Goal: Information Seeking & Learning: Learn about a topic

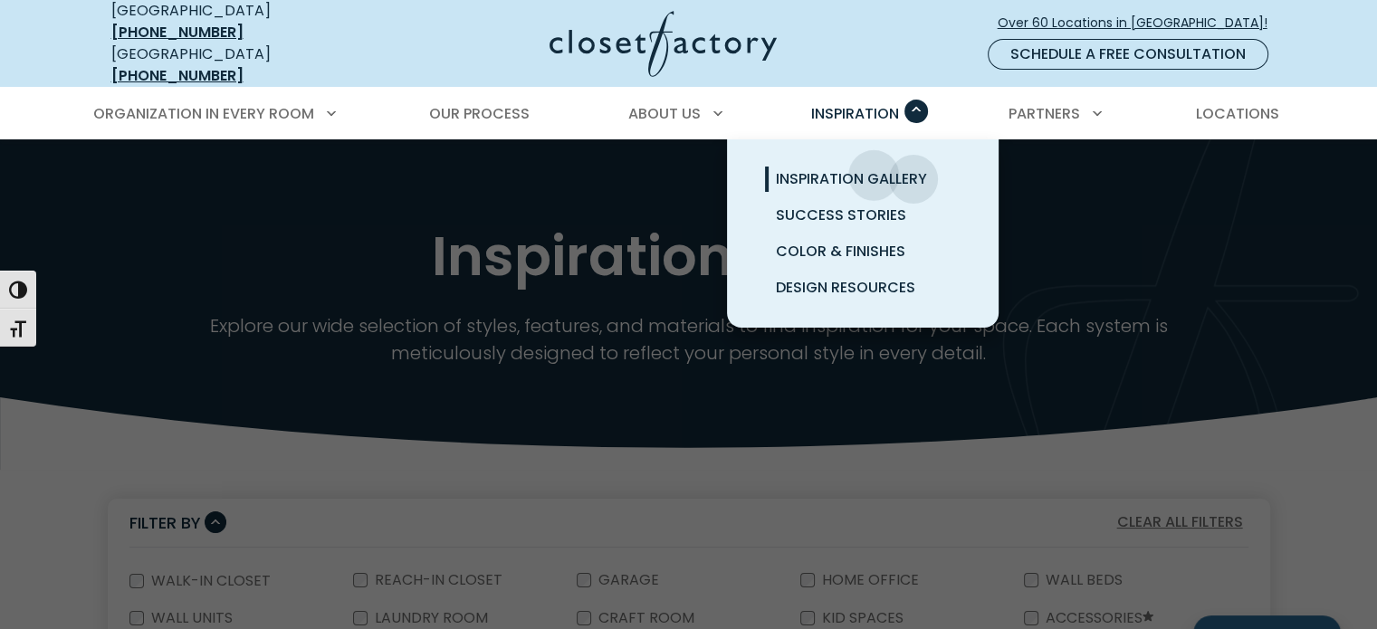
click at [874, 168] on span "Inspiration Gallery" at bounding box center [851, 178] width 151 height 21
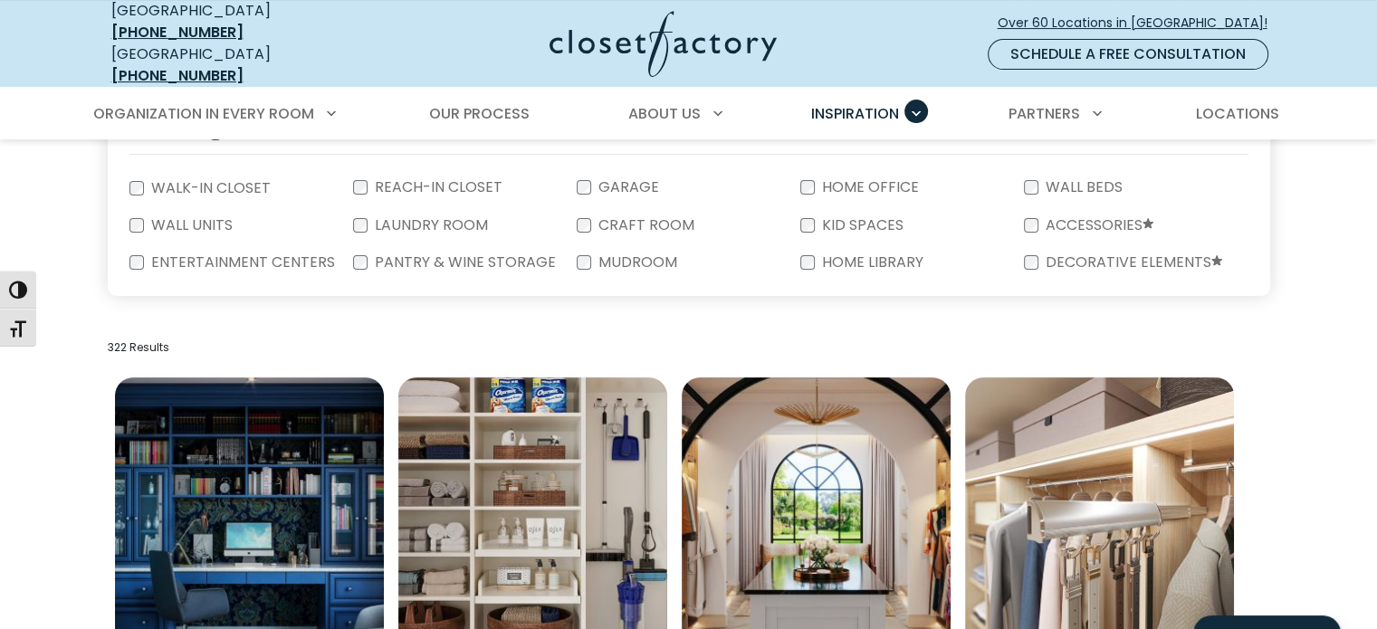
scroll to position [362, 0]
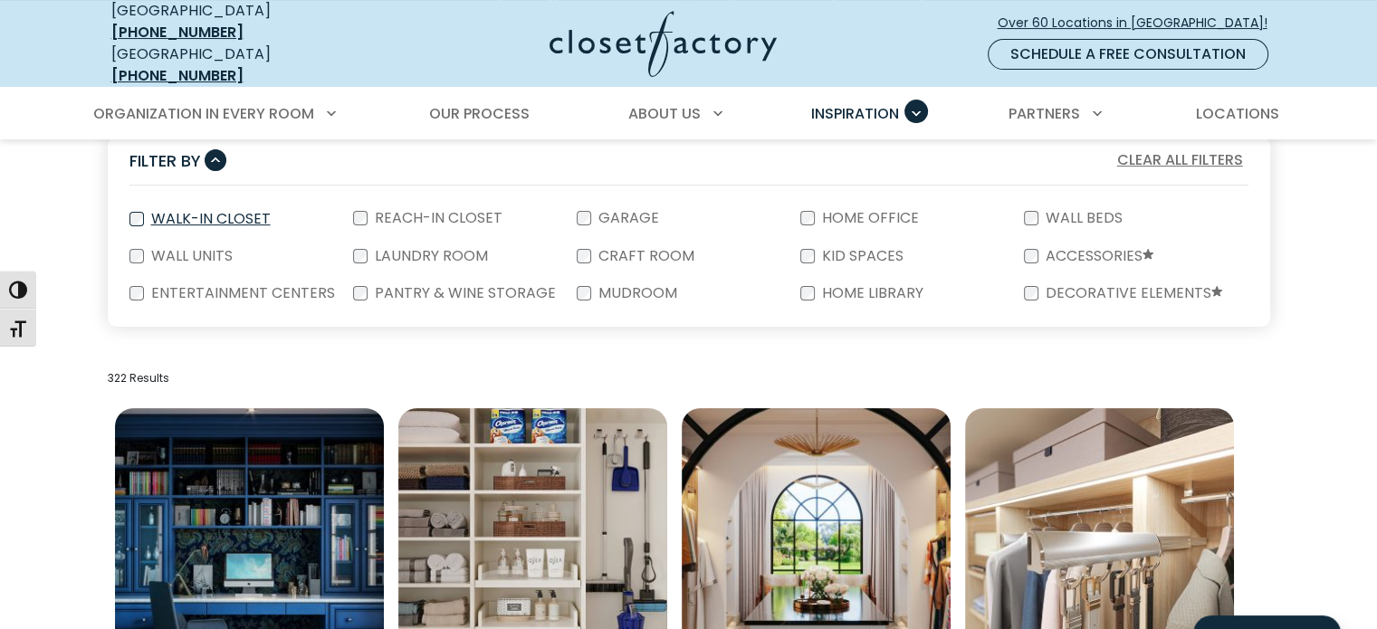
click at [185, 212] on label "Walk-In Closet" at bounding box center [209, 219] width 130 height 14
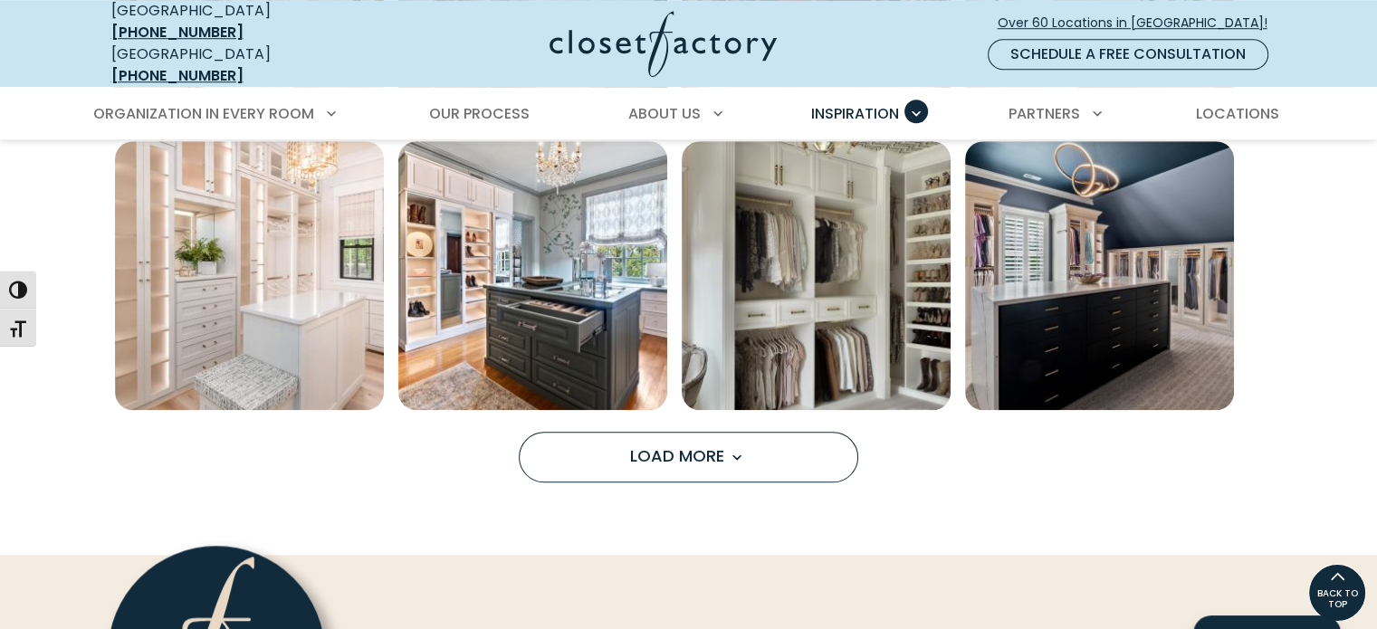
scroll to position [1448, 0]
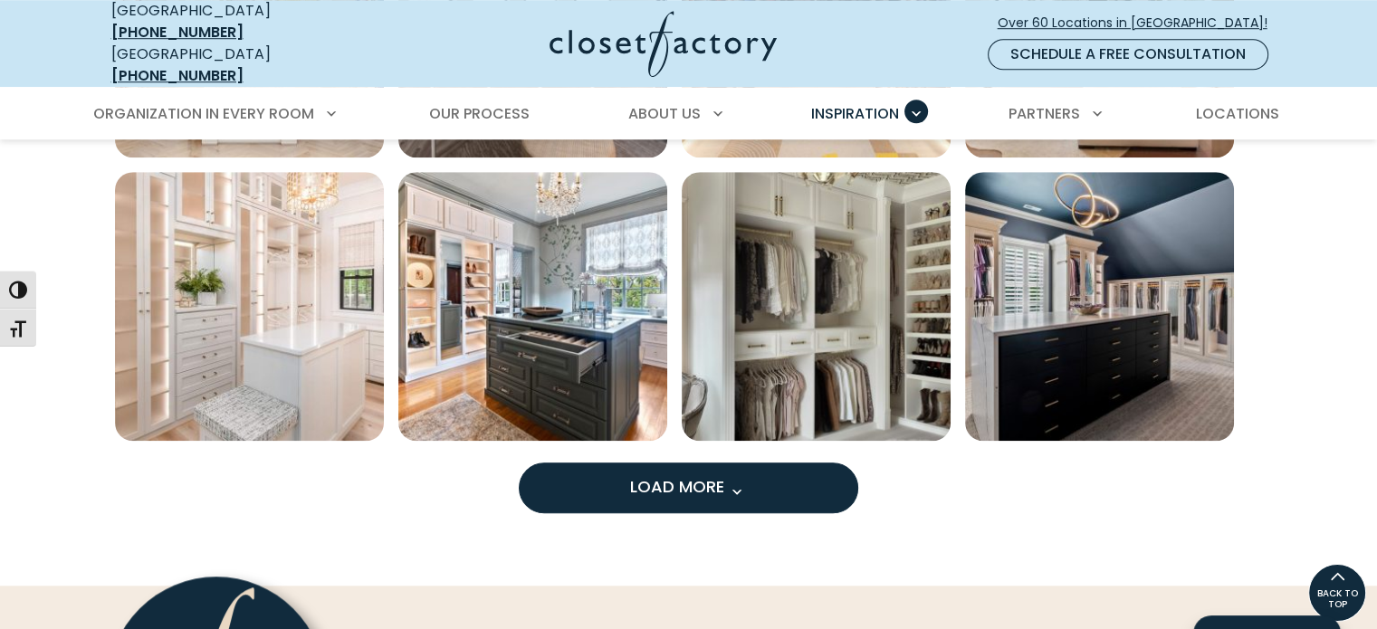
click at [693, 475] on span "Load More" at bounding box center [689, 486] width 118 height 23
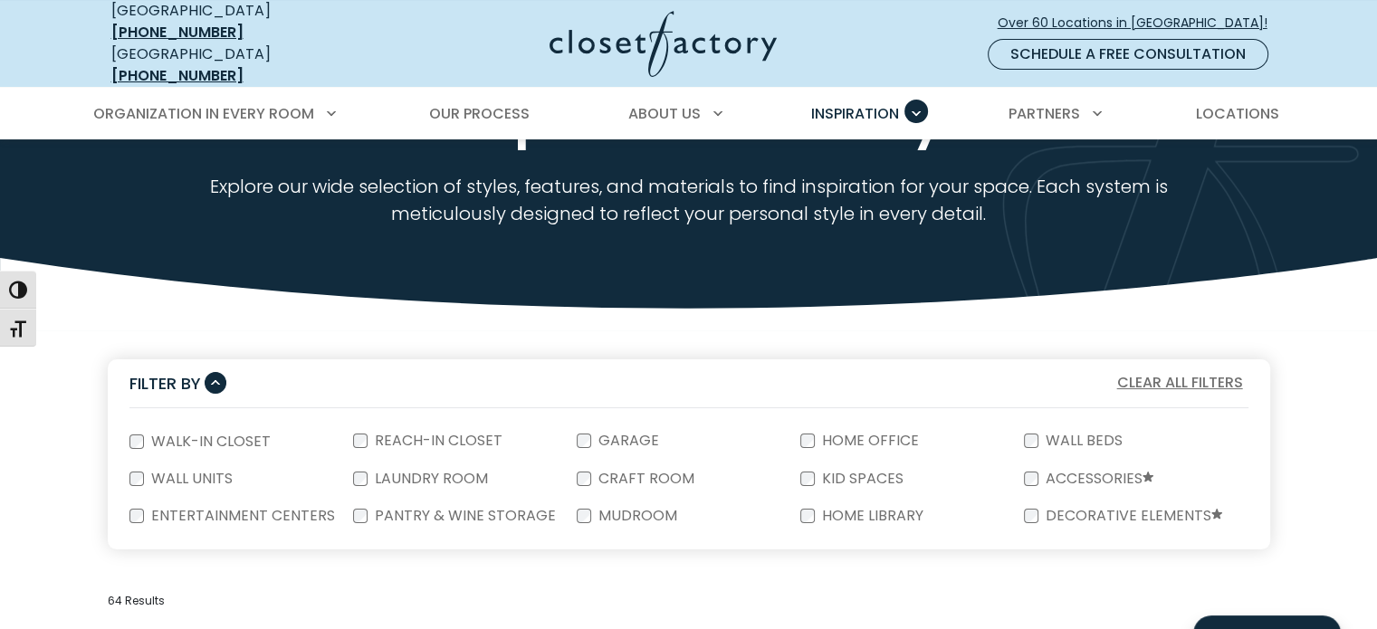
scroll to position [0, 0]
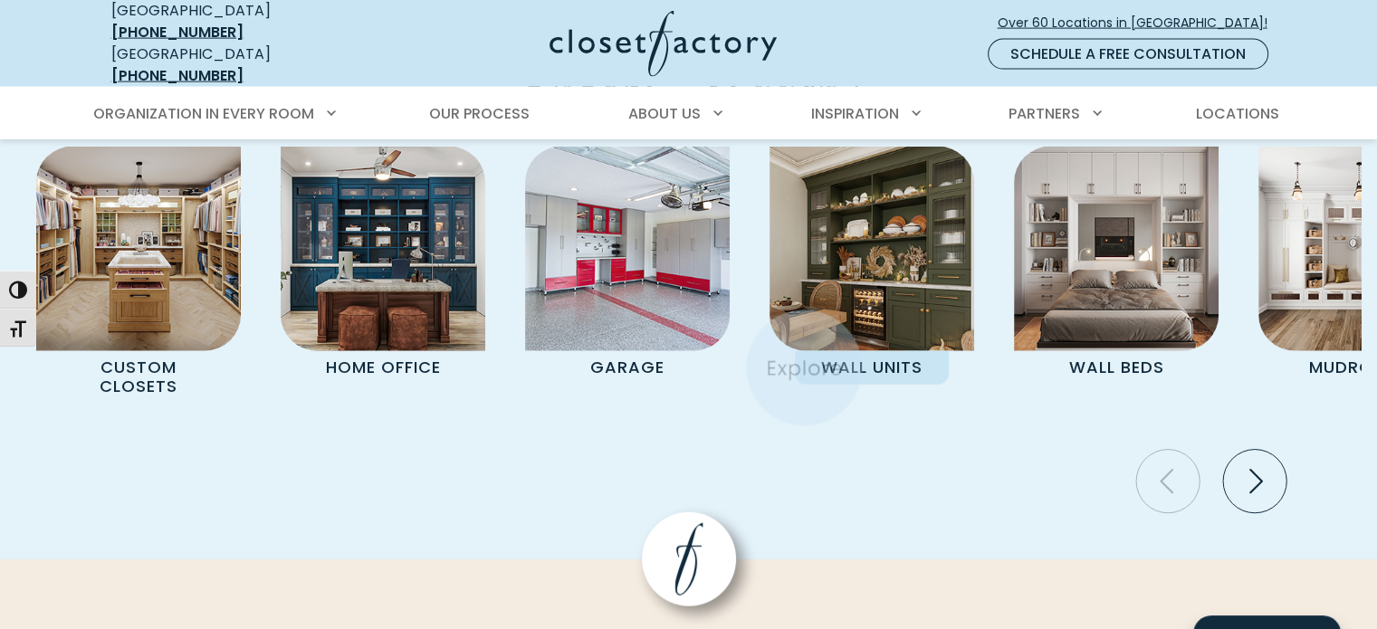
scroll to position [3983, 0]
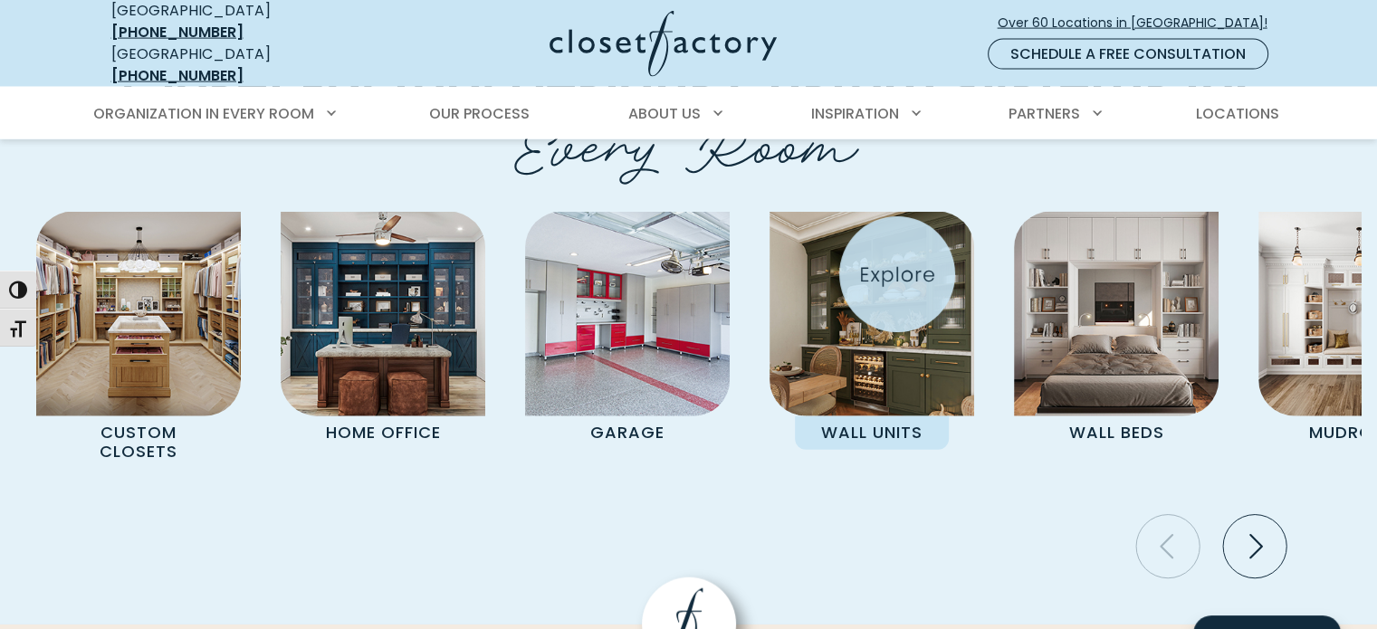
click at [897, 274] on img "Pages Gallery" at bounding box center [871, 314] width 205 height 205
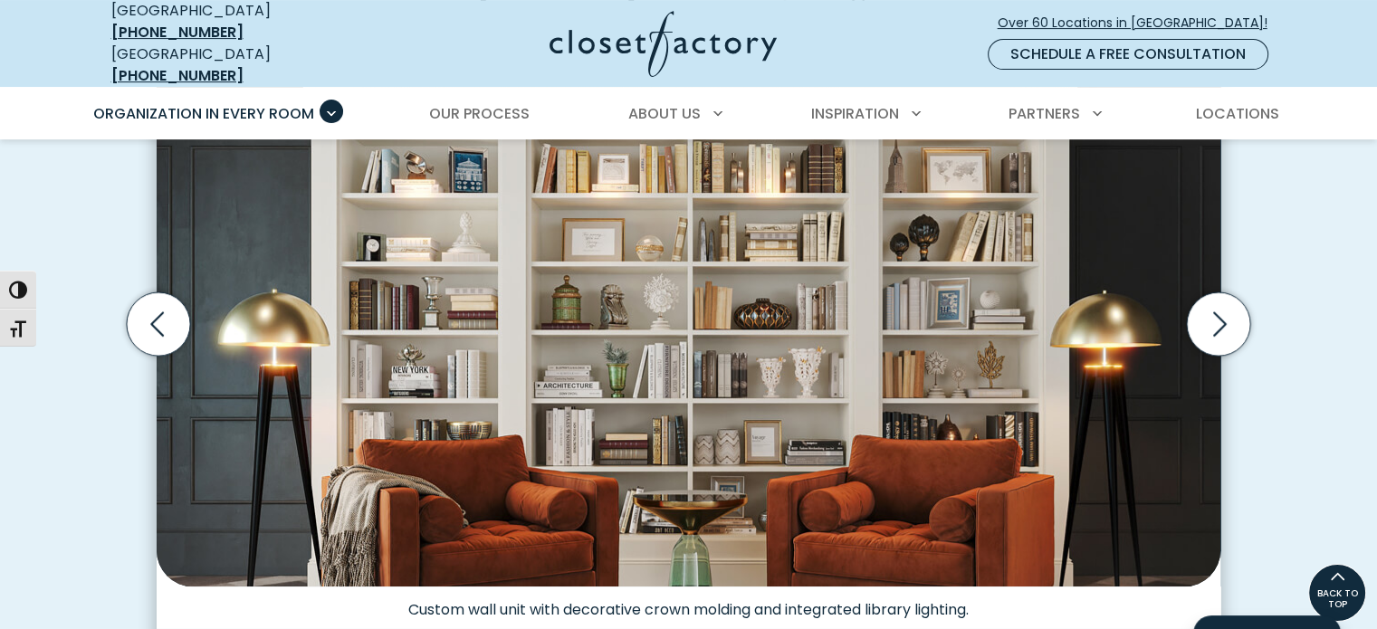
scroll to position [634, 0]
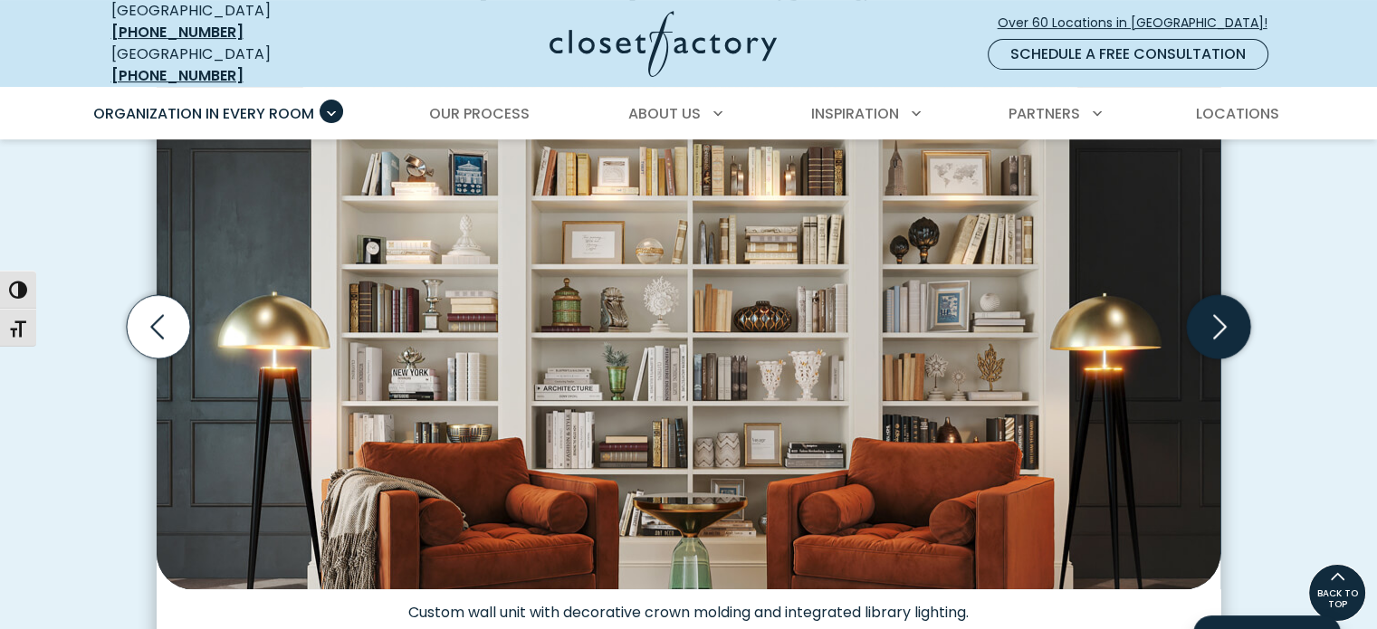
click at [1214, 320] on icon "Next slide" at bounding box center [1218, 326] width 63 height 63
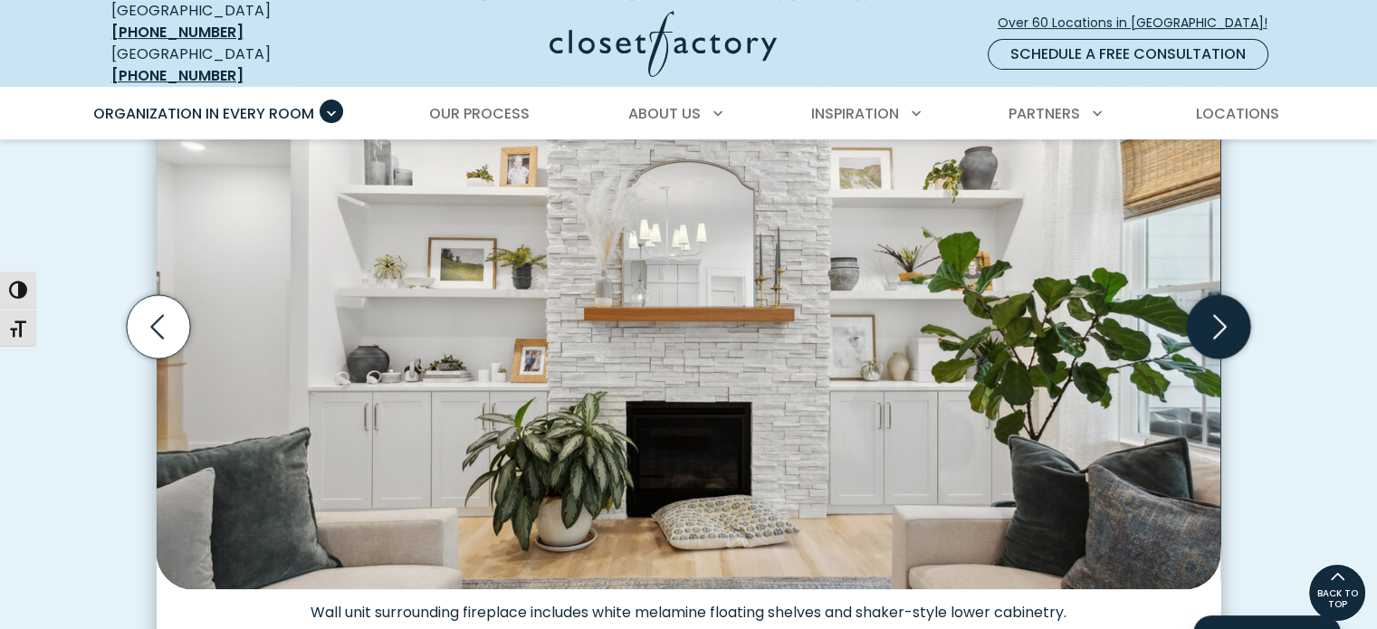
click at [1217, 320] on icon "Next slide" at bounding box center [1220, 327] width 14 height 24
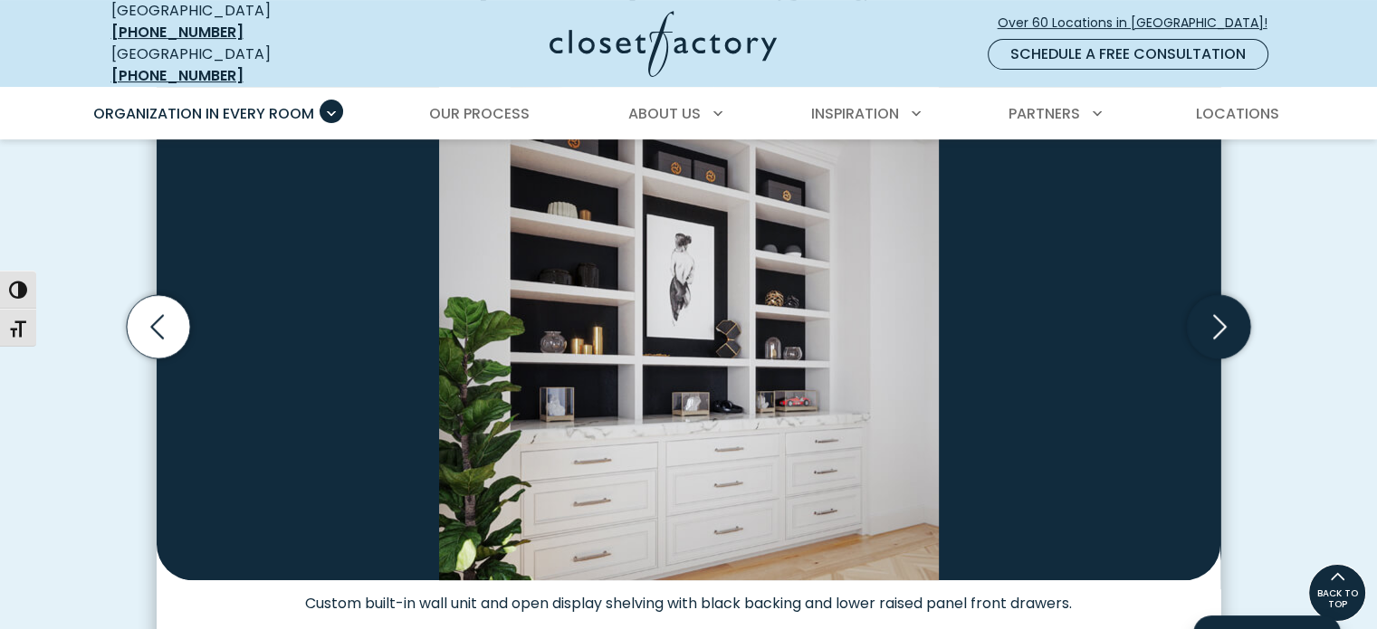
click at [1217, 320] on icon "Next slide" at bounding box center [1220, 327] width 14 height 24
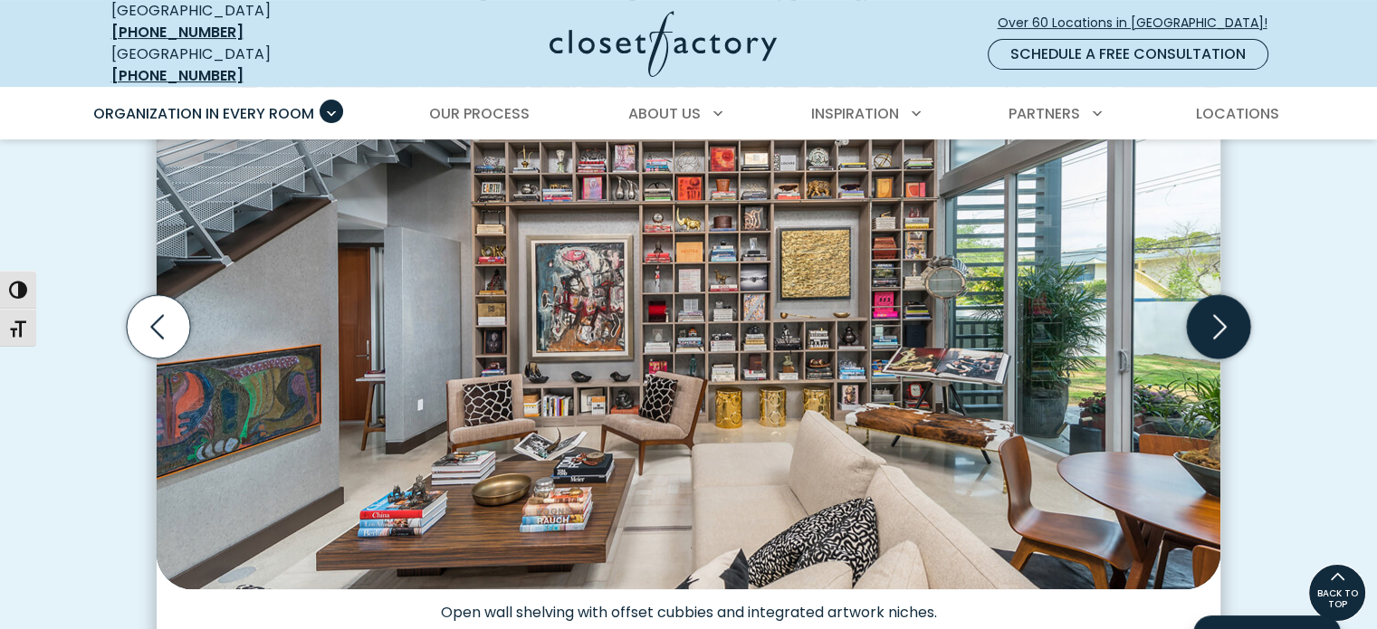
scroll to position [543, 0]
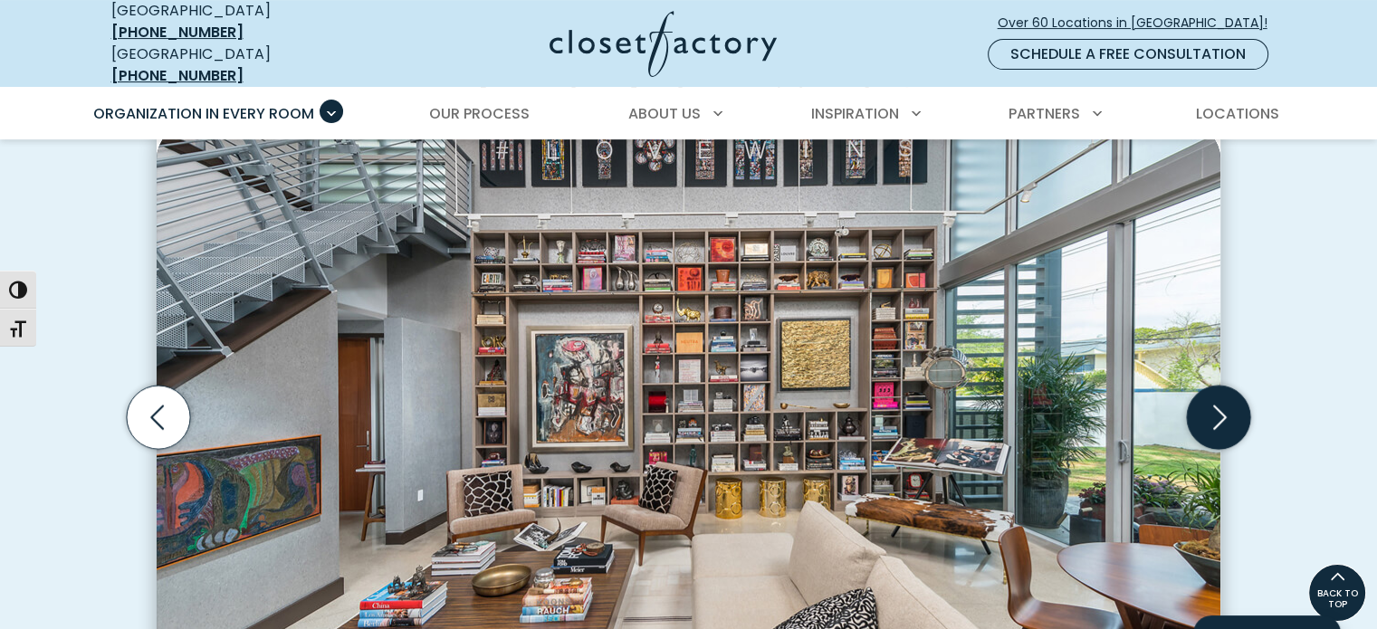
click at [1214, 414] on icon "Next slide" at bounding box center [1218, 417] width 63 height 63
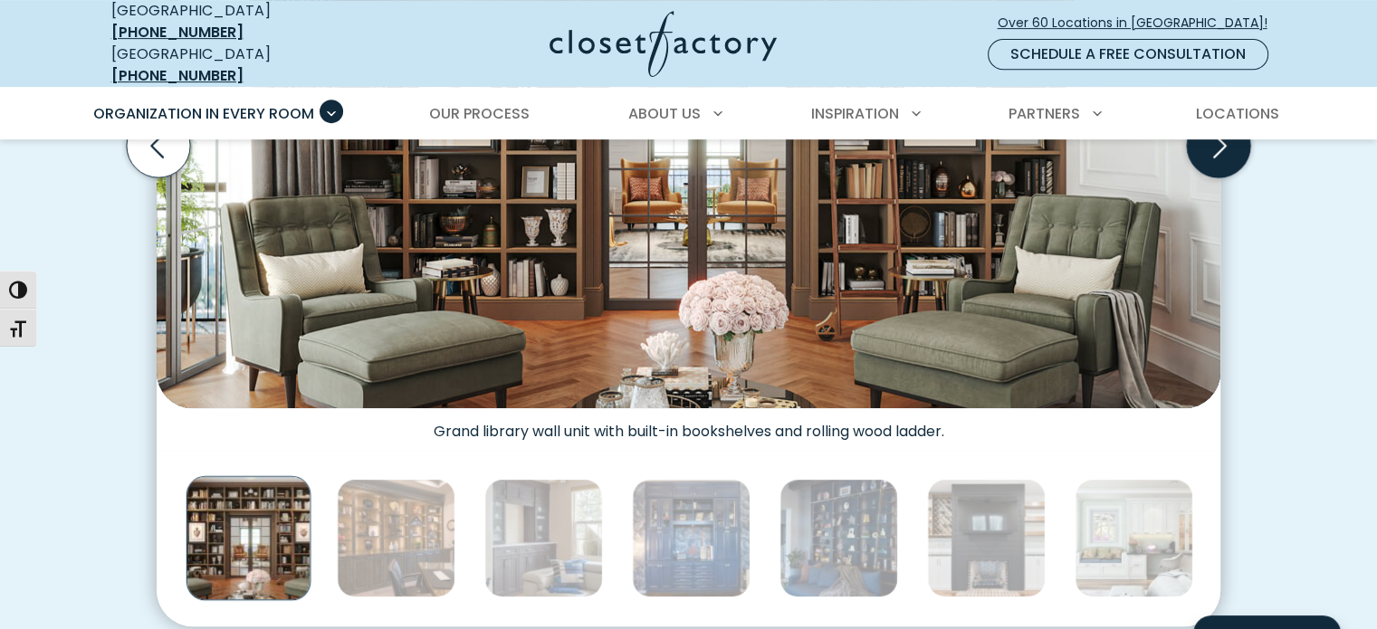
click at [1214, 414] on figcaption "Grand library wall unit with built-in bookshelves and rolling wood ladder." at bounding box center [689, 424] width 1064 height 33
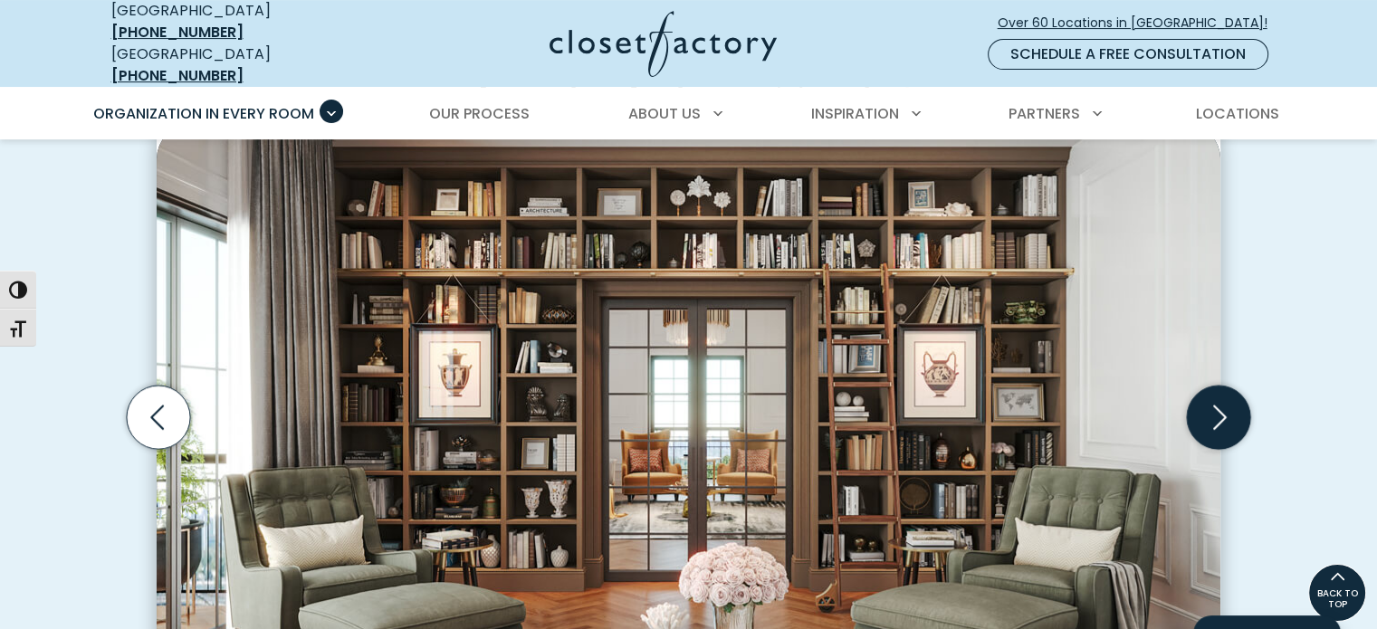
click at [1215, 415] on icon "Next slide" at bounding box center [1218, 417] width 63 height 63
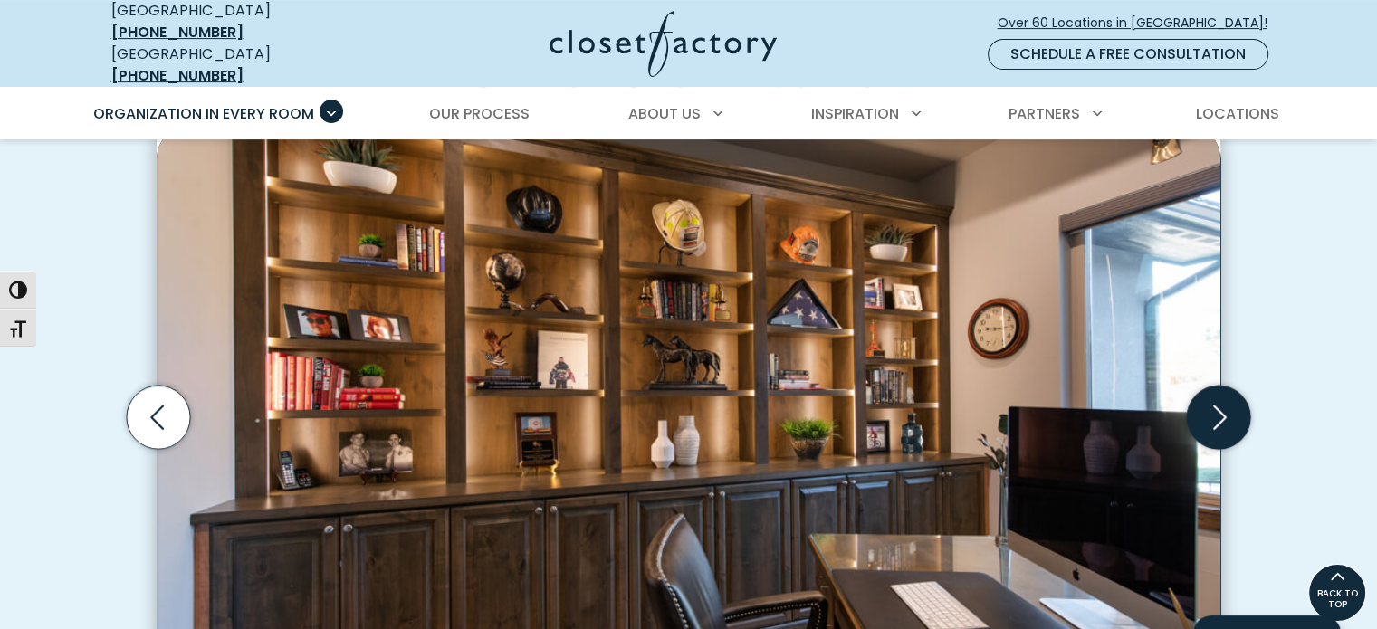
click at [1233, 405] on icon "Next slide" at bounding box center [1218, 417] width 63 height 63
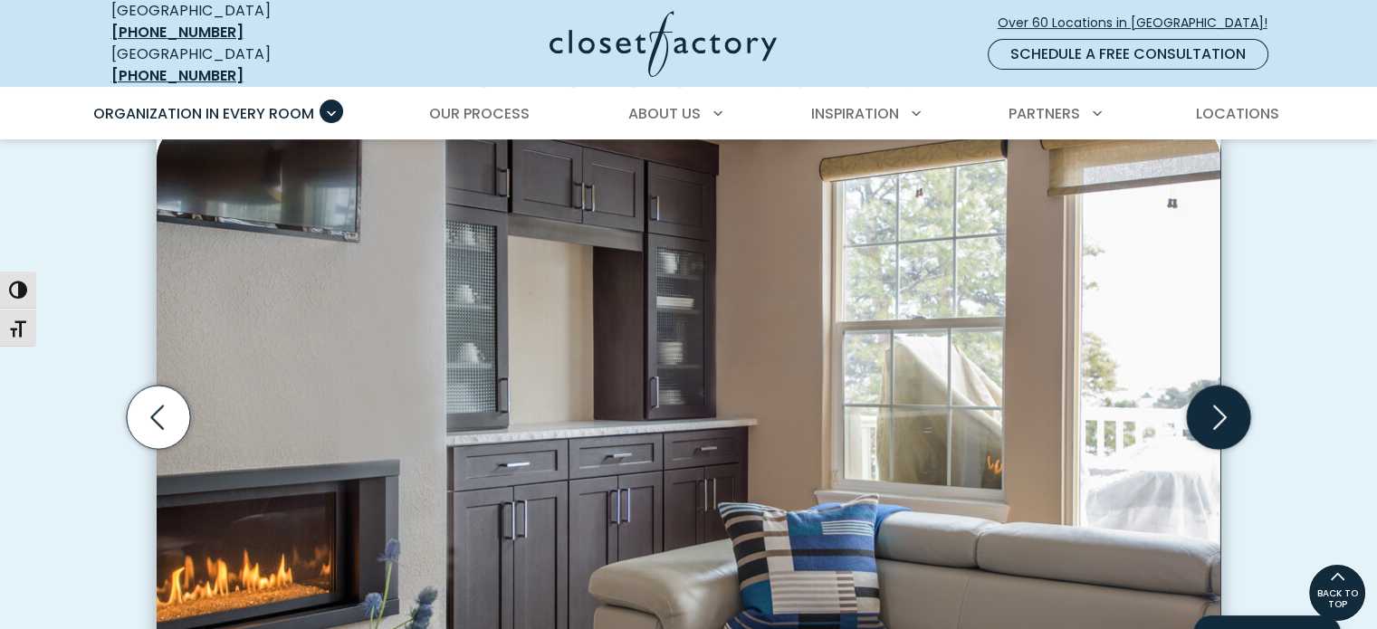
click at [1230, 407] on icon "Next slide" at bounding box center [1218, 417] width 63 height 63
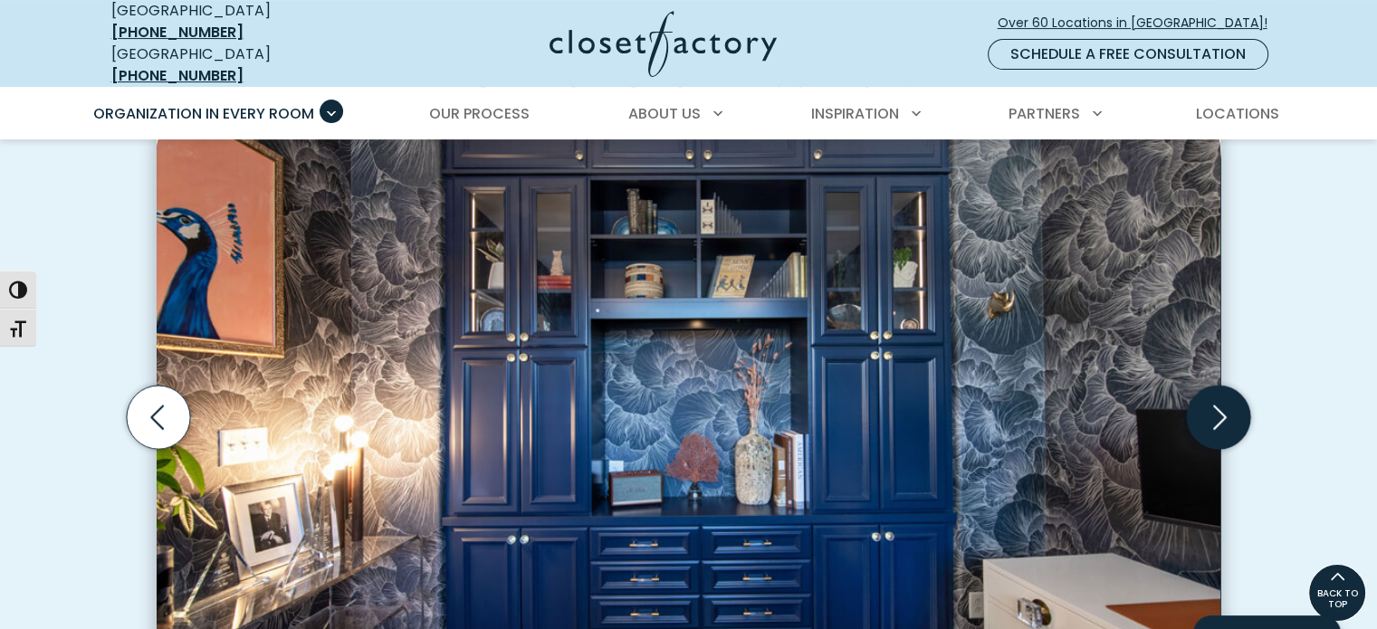
click at [1230, 407] on icon "Next slide" at bounding box center [1218, 417] width 63 height 63
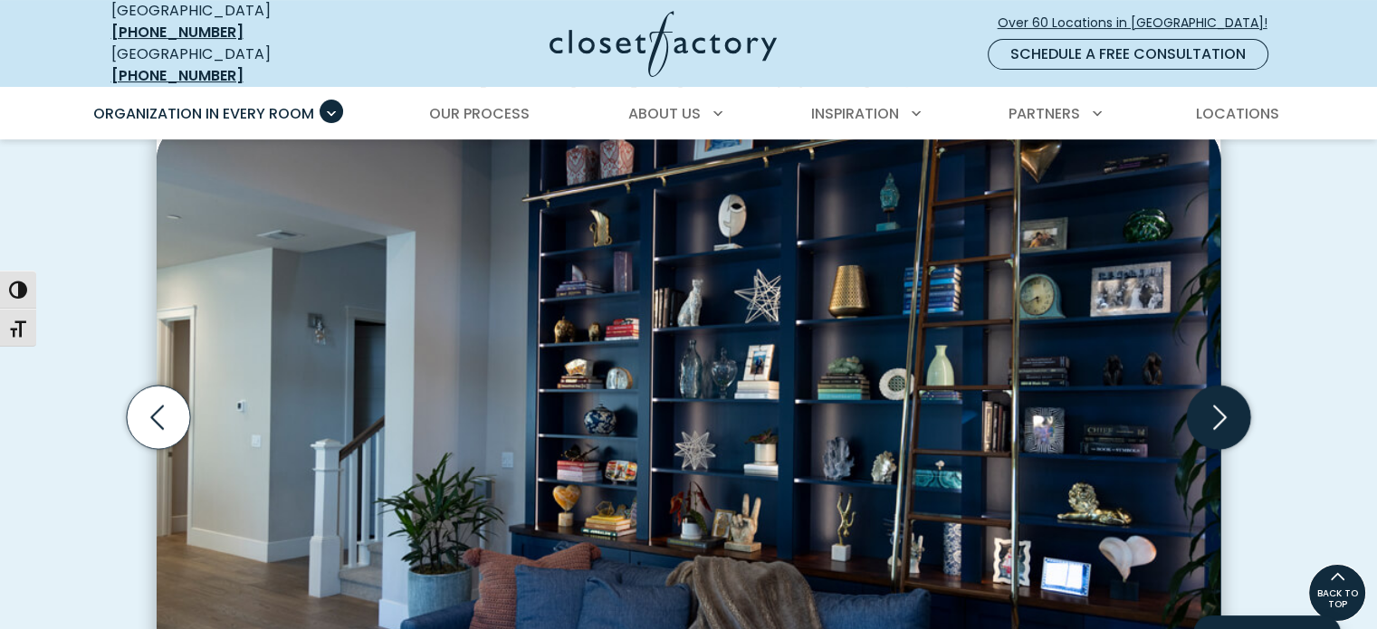
click at [1229, 407] on icon "Next slide" at bounding box center [1218, 417] width 63 height 63
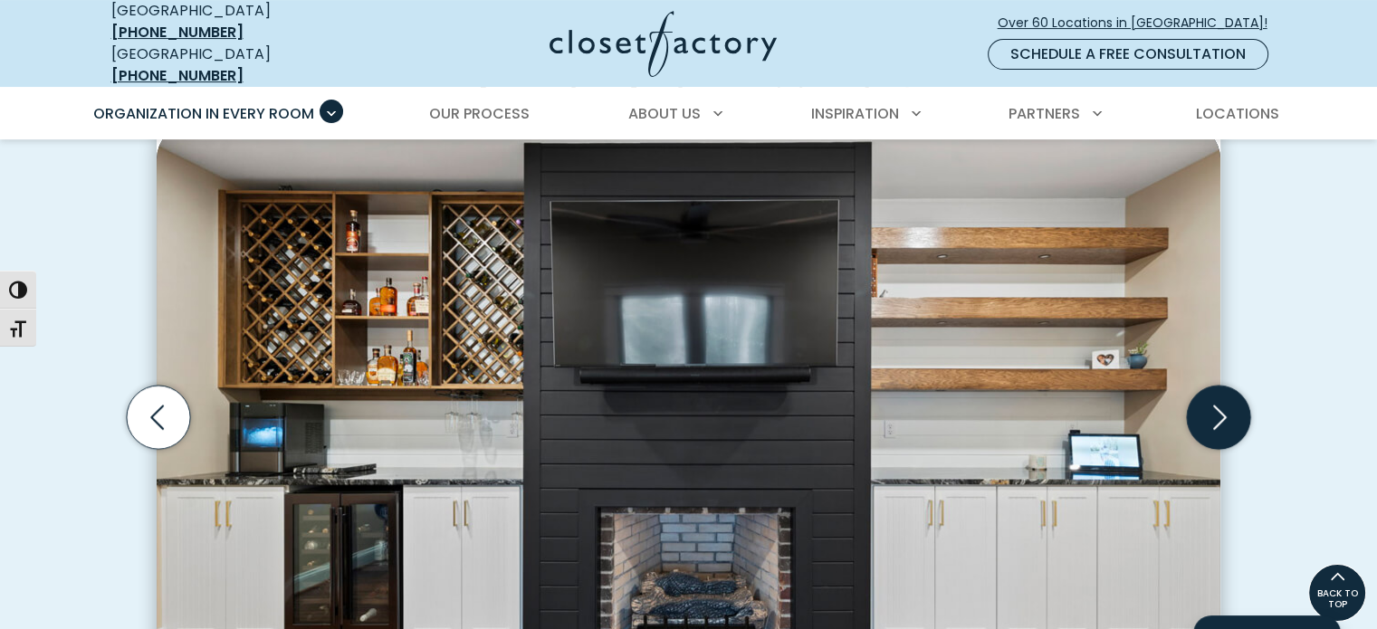
click at [1216, 397] on icon "Next slide" at bounding box center [1218, 417] width 63 height 63
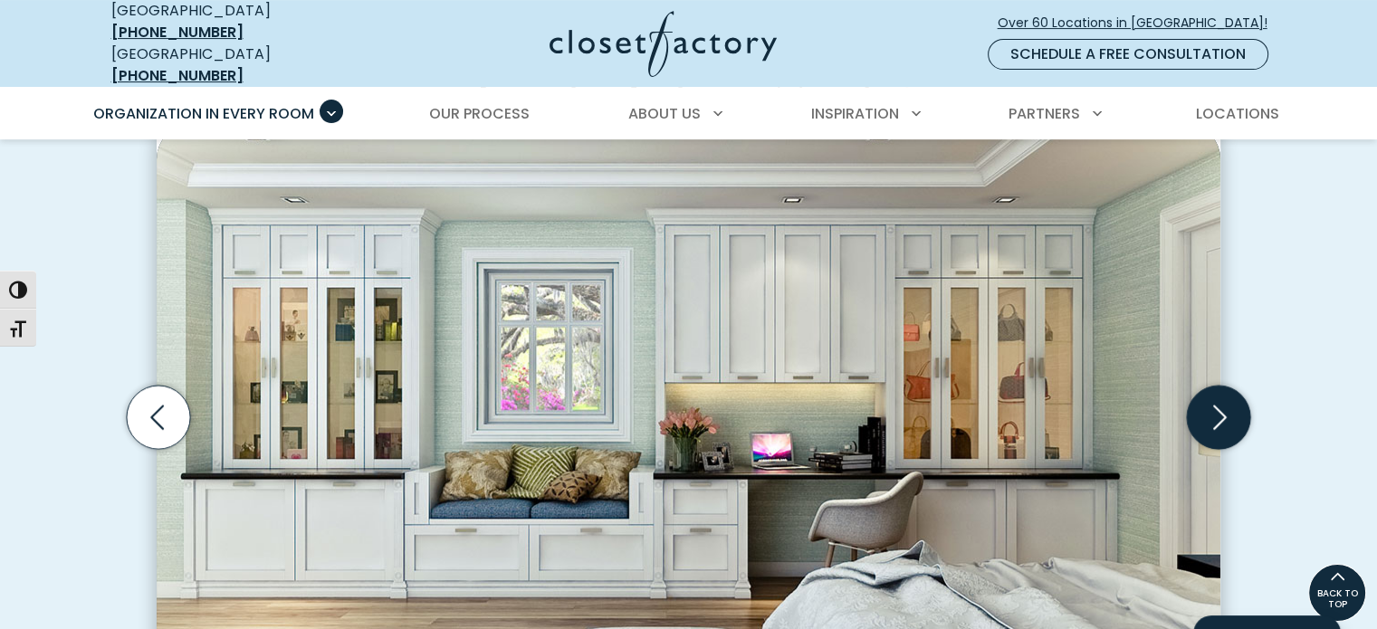
click at [1216, 397] on icon "Next slide" at bounding box center [1218, 417] width 63 height 63
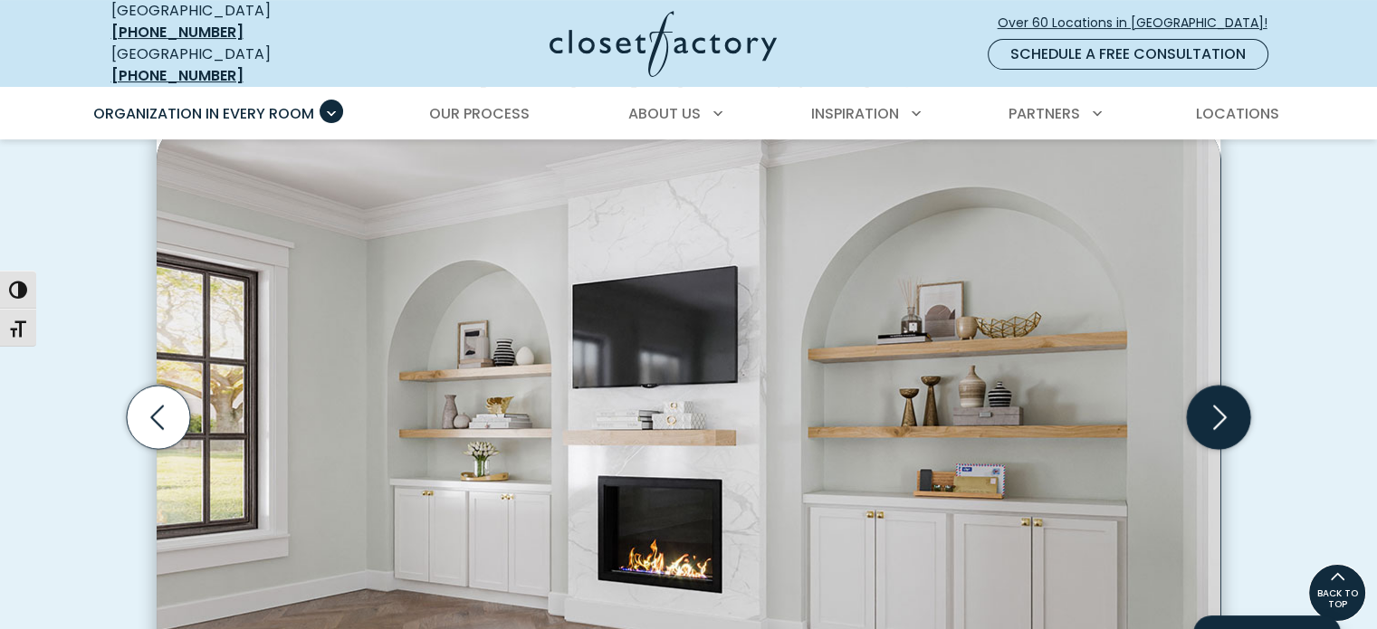
click at [1216, 397] on icon "Next slide" at bounding box center [1218, 417] width 63 height 63
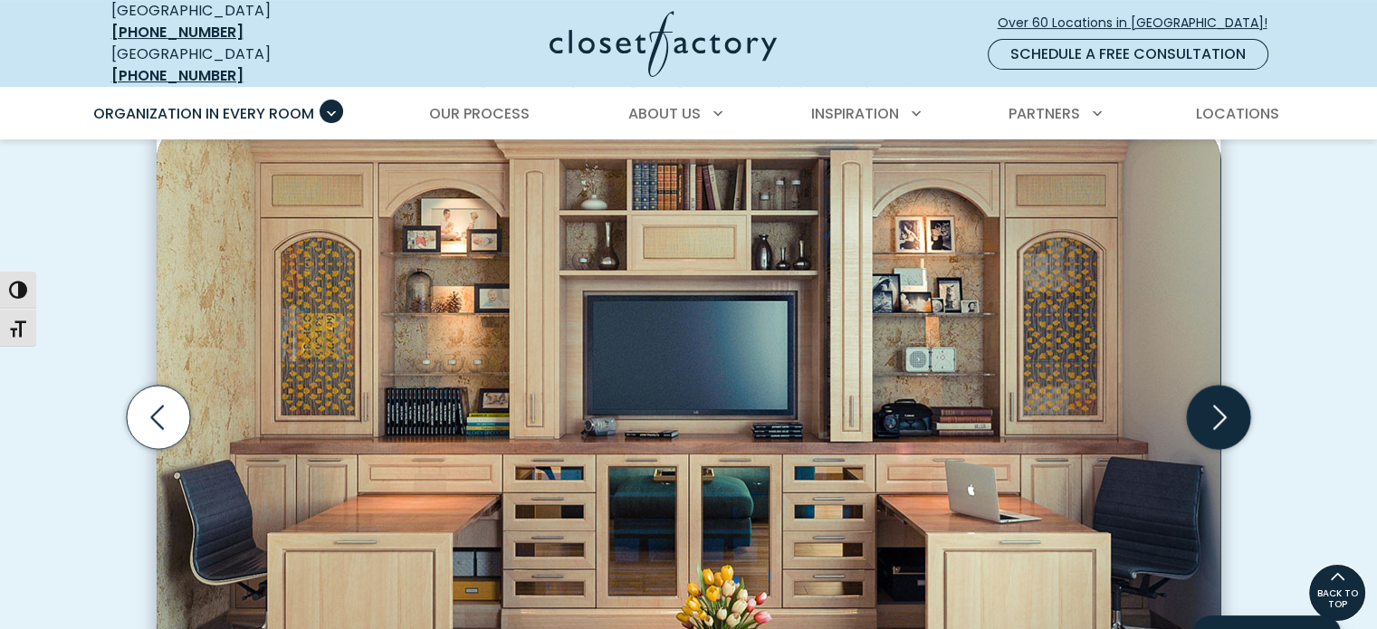
click at [1216, 397] on icon "Next slide" at bounding box center [1218, 417] width 63 height 63
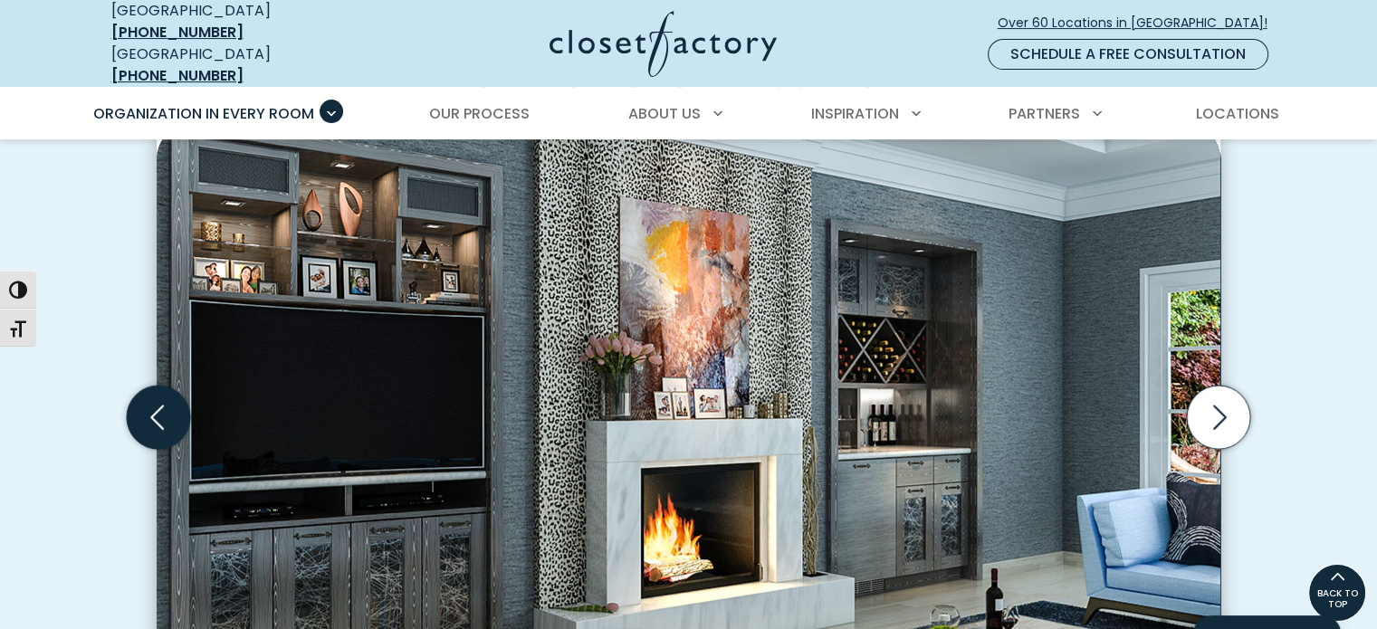
click at [177, 411] on icon "Previous slide" at bounding box center [158, 417] width 63 height 63
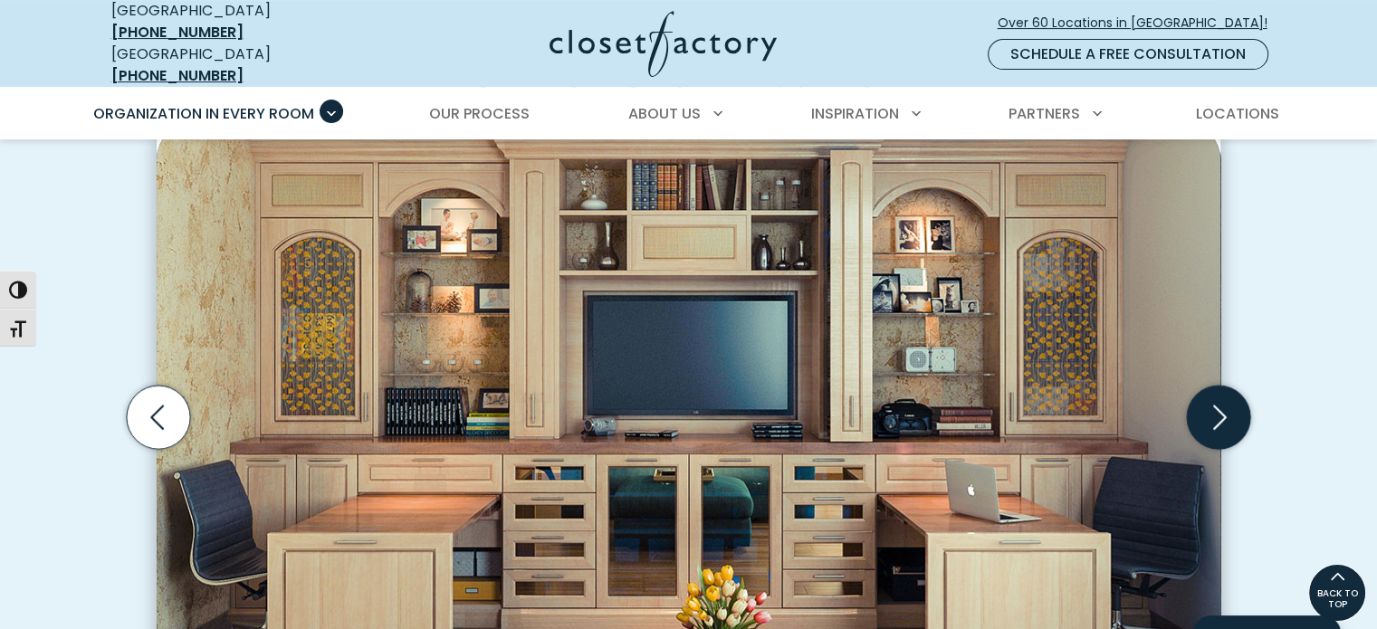
click at [1209, 409] on icon "Next slide" at bounding box center [1218, 417] width 63 height 63
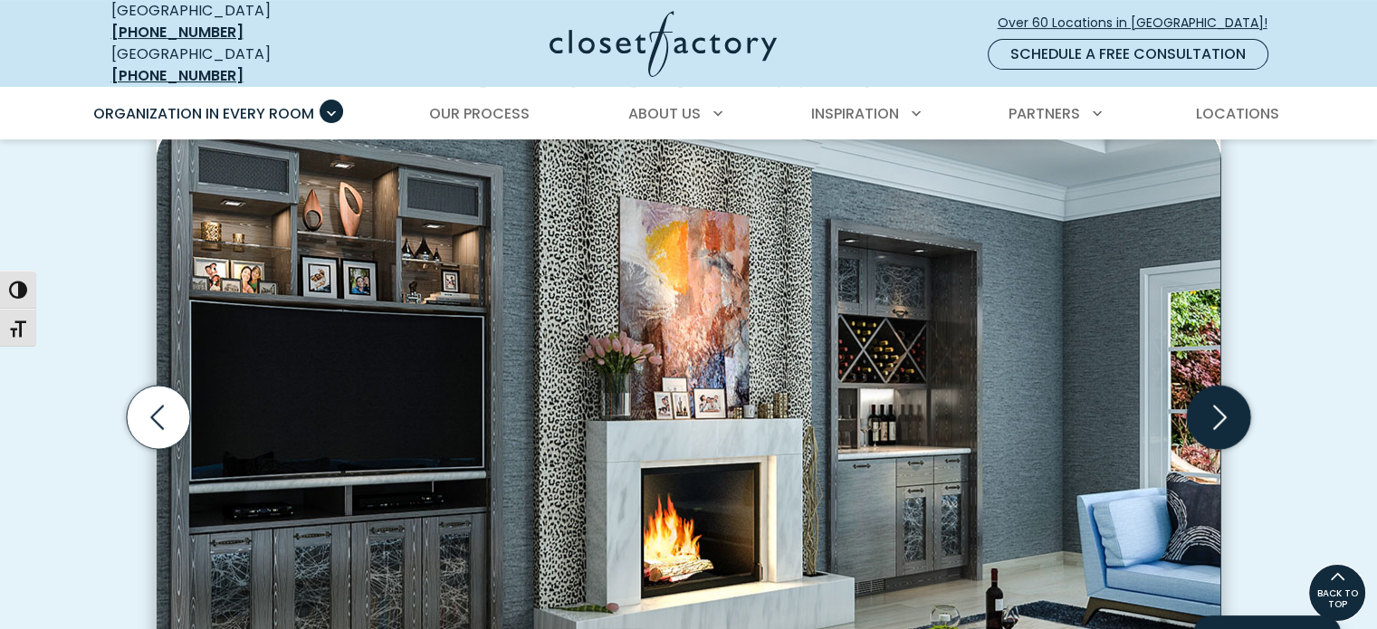
click at [1219, 405] on icon "Next slide" at bounding box center [1218, 417] width 63 height 63
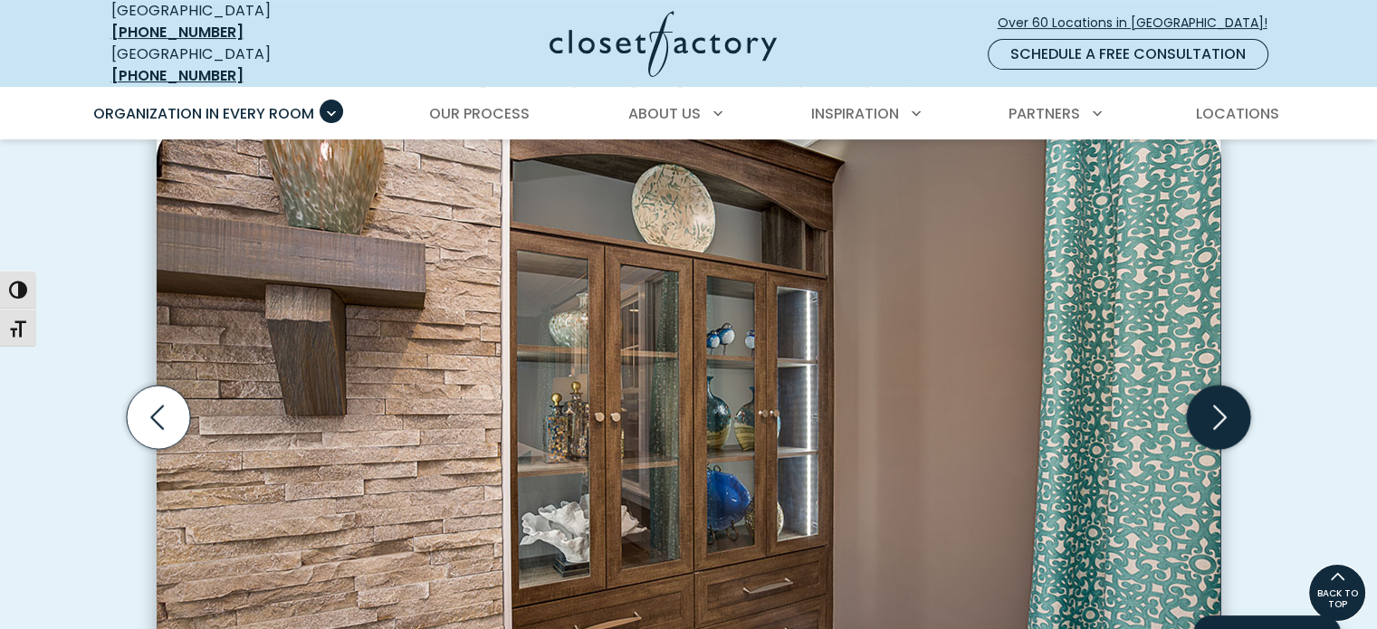
click at [1219, 405] on icon "Next slide" at bounding box center [1218, 417] width 63 height 63
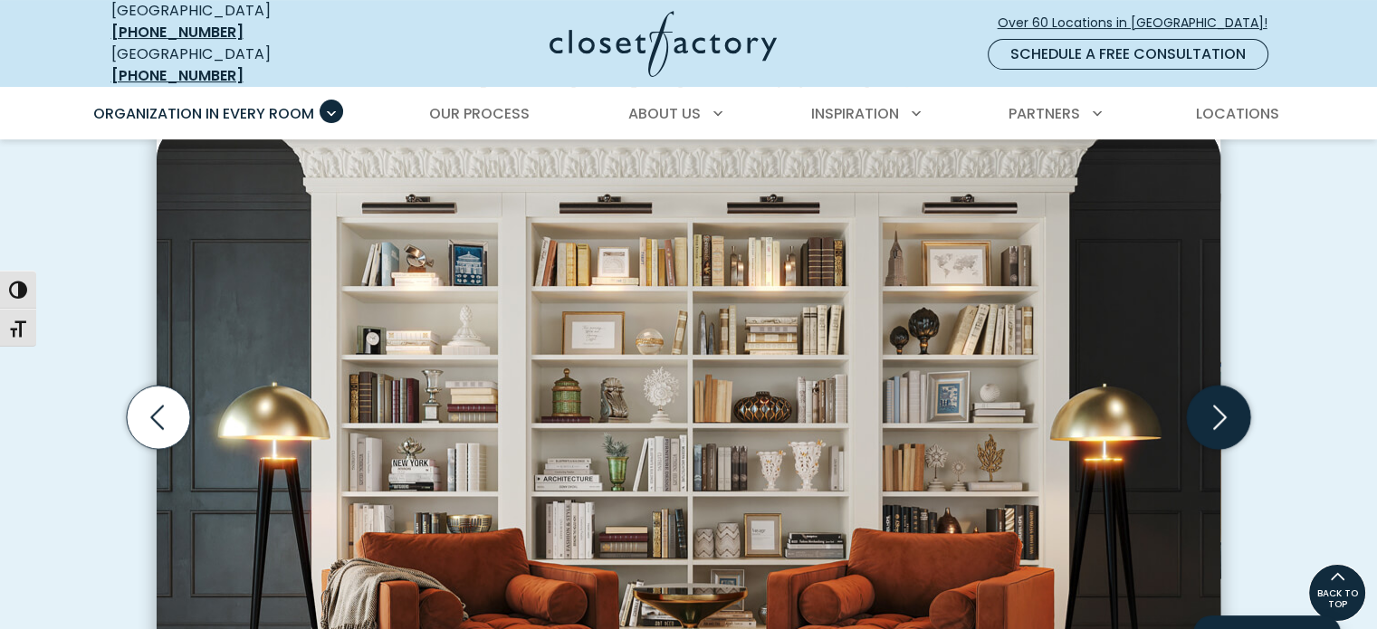
click at [1219, 405] on icon "Next slide" at bounding box center [1218, 417] width 63 height 63
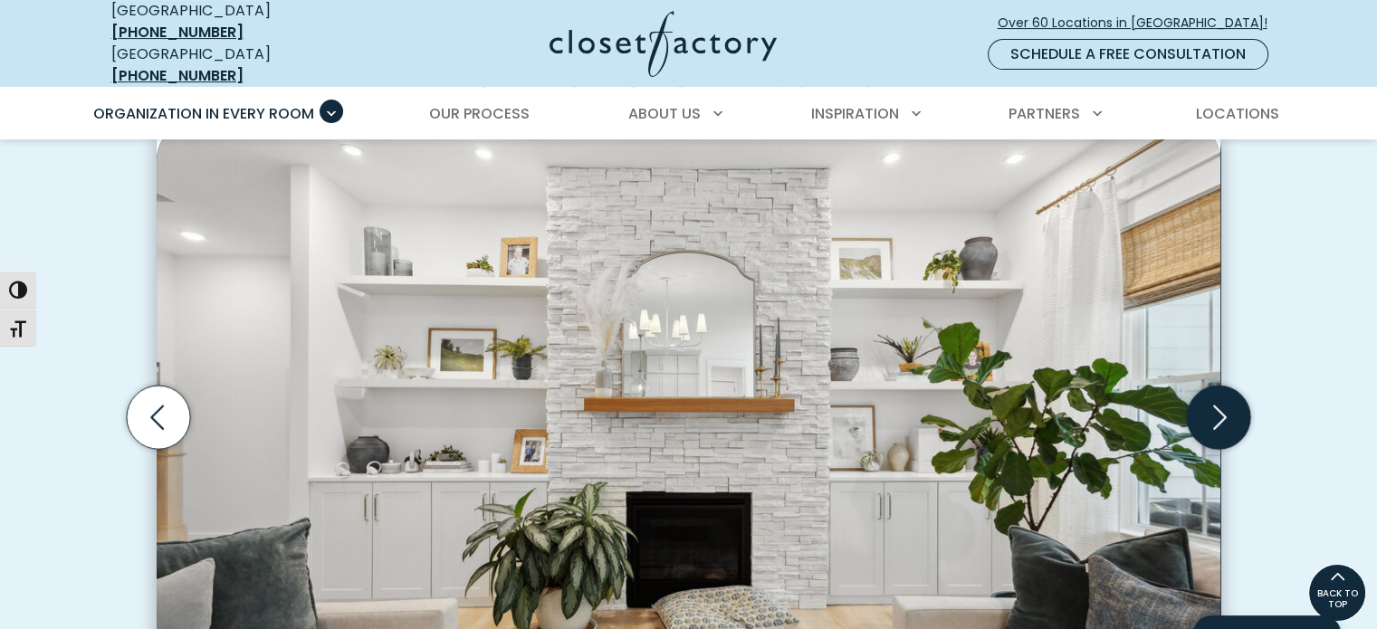
click at [1219, 405] on icon "Next slide" at bounding box center [1218, 417] width 63 height 63
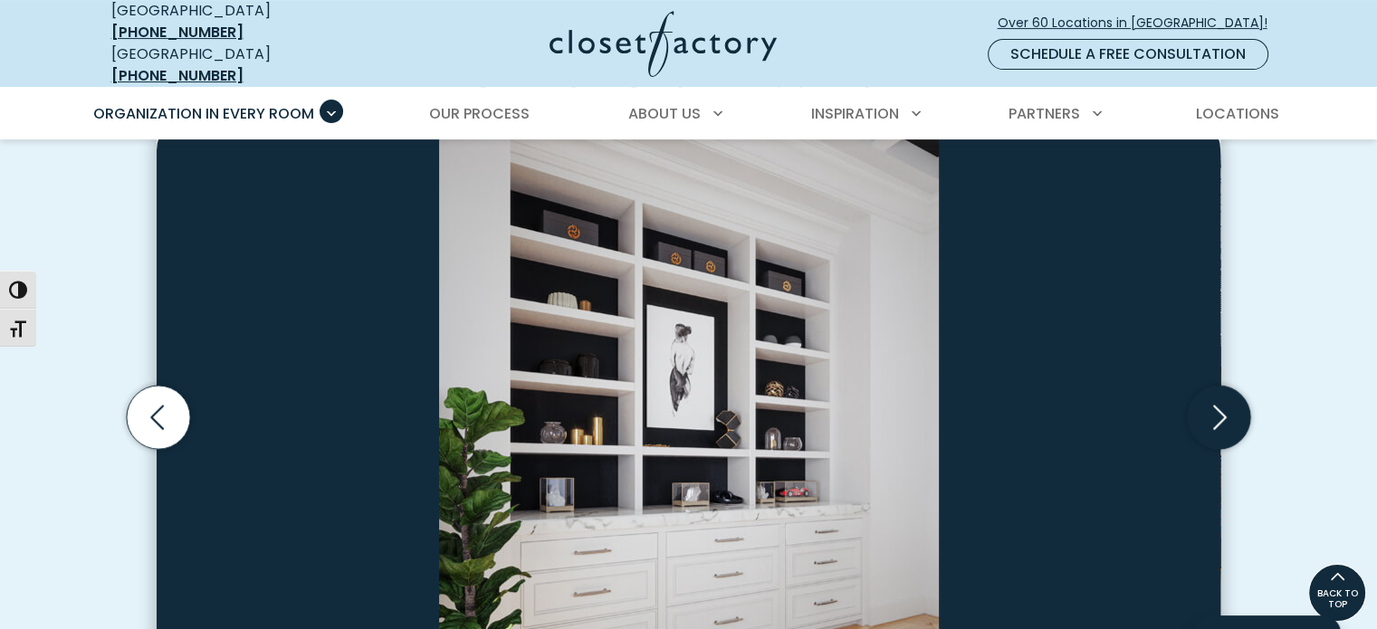
click at [1220, 408] on icon "Next slide" at bounding box center [1218, 417] width 63 height 63
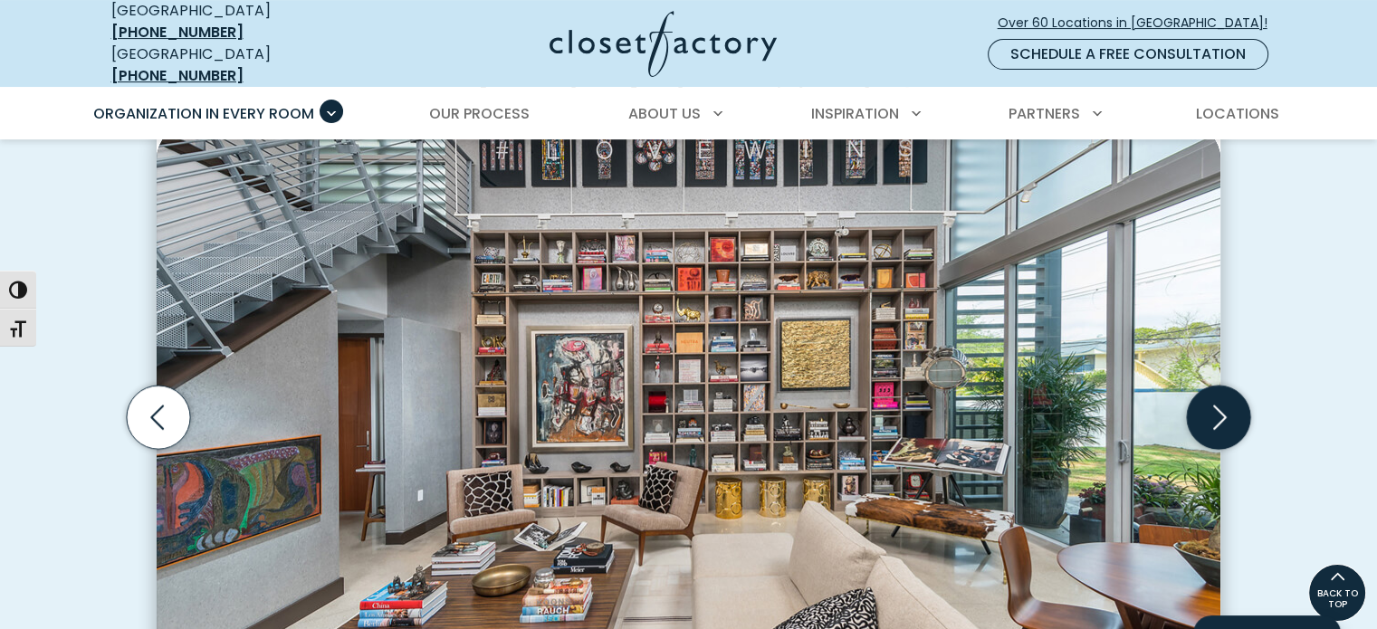
click at [1220, 408] on icon "Next slide" at bounding box center [1218, 417] width 63 height 63
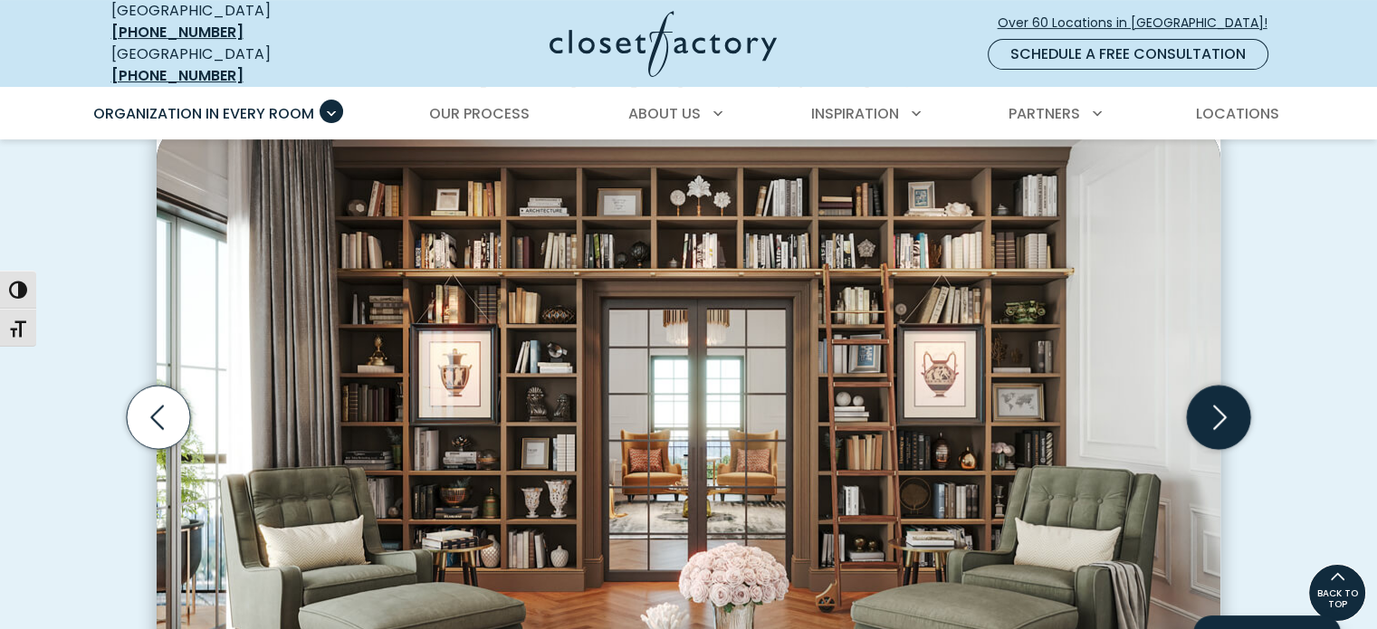
click at [1220, 408] on icon "Next slide" at bounding box center [1218, 417] width 63 height 63
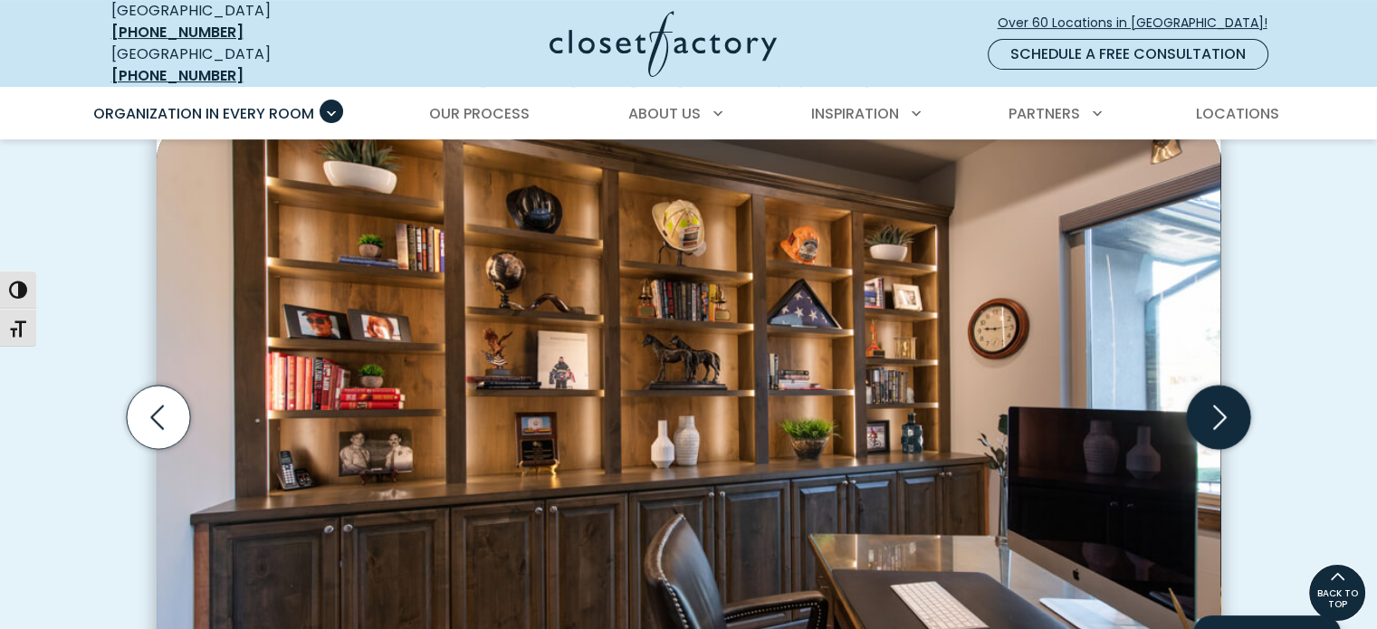
click at [1220, 408] on icon "Next slide" at bounding box center [1218, 417] width 63 height 63
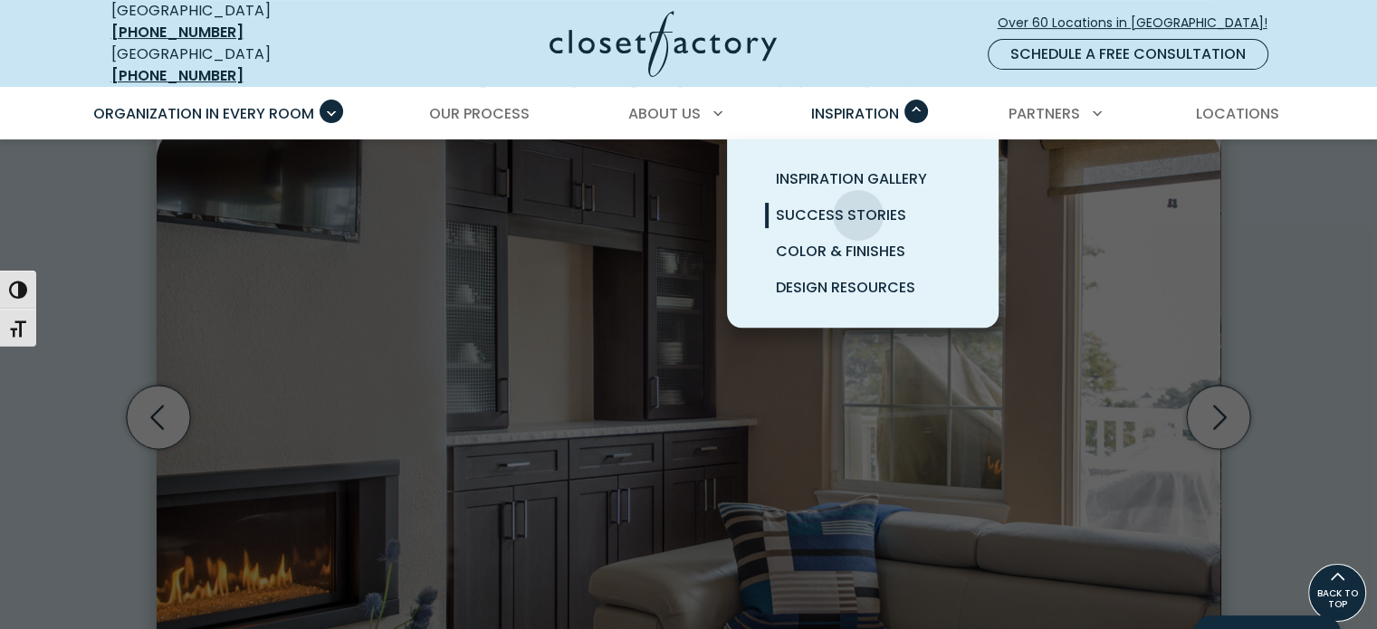
click at [858, 205] on span "Success Stories" at bounding box center [841, 215] width 130 height 21
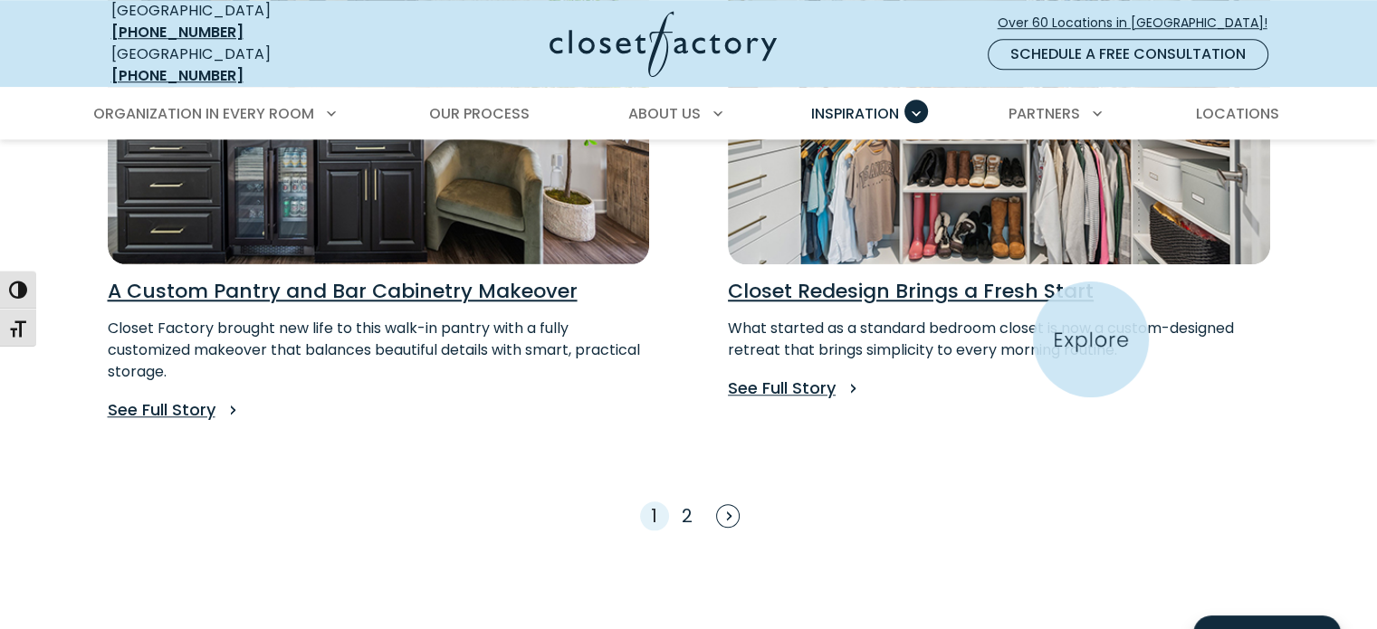
scroll to position [1629, 0]
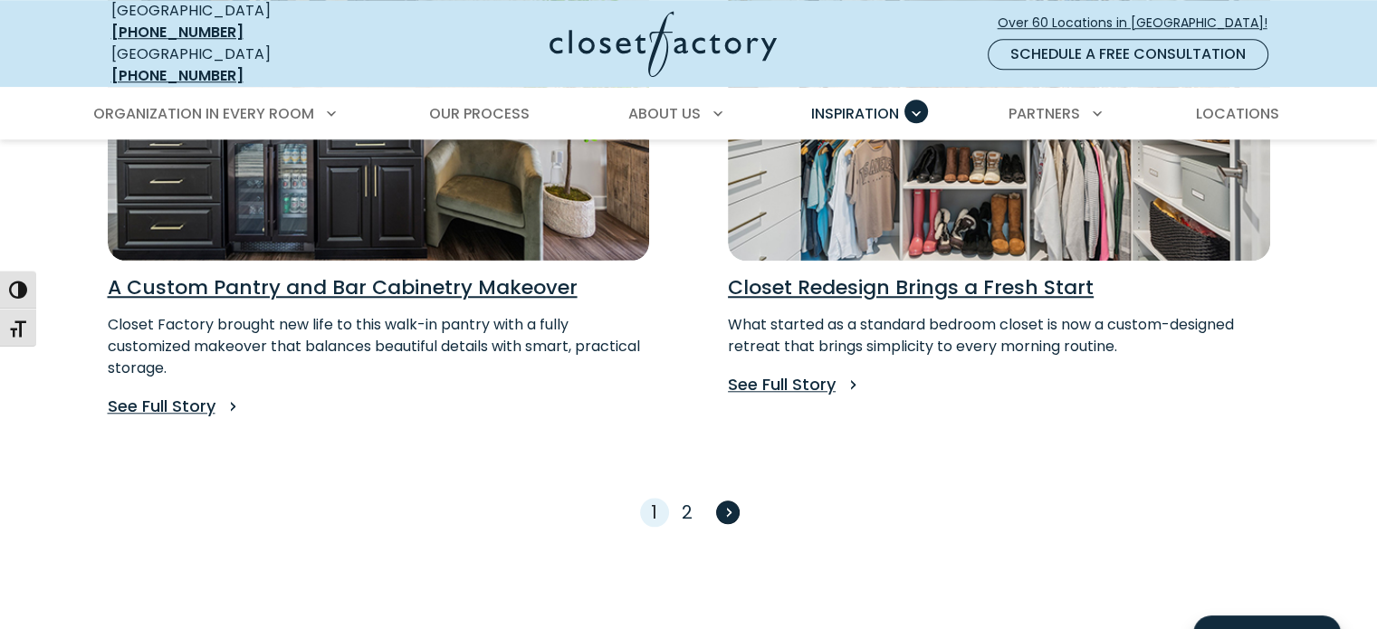
click at [719, 501] on span "Next" at bounding box center [728, 513] width 24 height 24
